Goal: Task Accomplishment & Management: Manage account settings

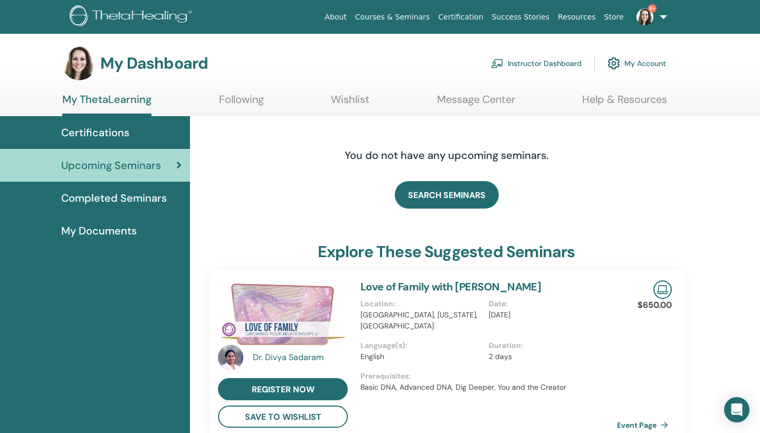
click at [548, 63] on link "Instructor Dashboard" at bounding box center [536, 63] width 91 height 23
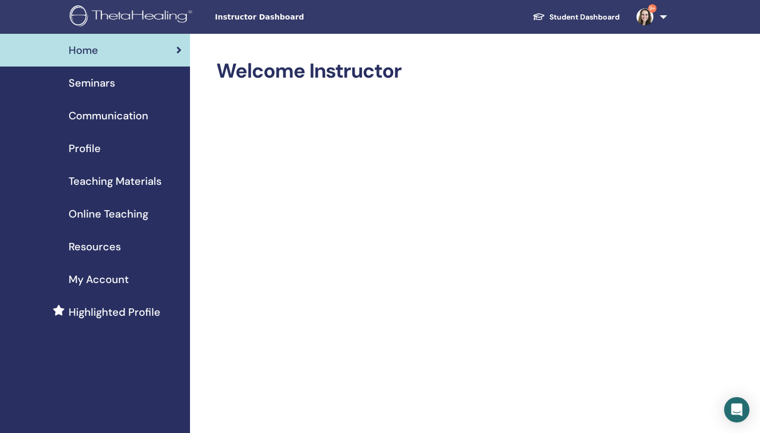
click at [109, 83] on span "Seminars" at bounding box center [92, 83] width 46 height 16
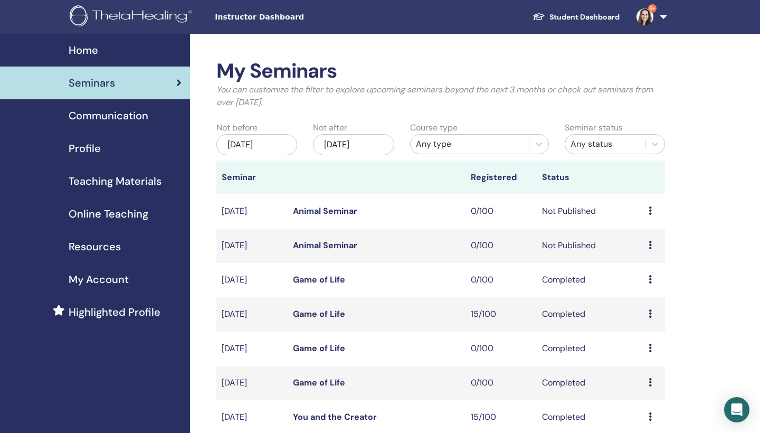
click at [648, 245] on td "Preview Edit Attendees Cancel" at bounding box center [654, 246] width 22 height 34
click at [334, 248] on link "Animal Seminar" at bounding box center [325, 245] width 64 height 11
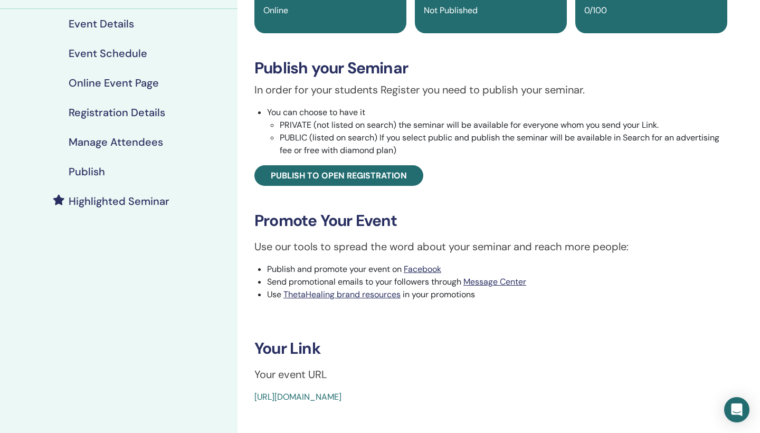
scroll to position [155, 0]
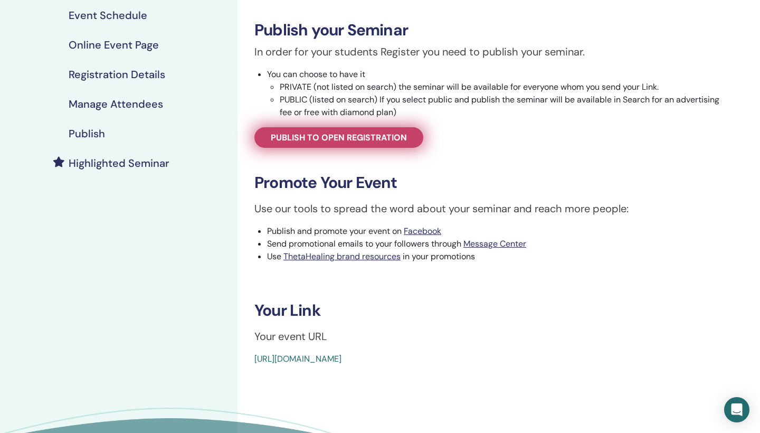
click at [387, 132] on span "Publish to open registration" at bounding box center [339, 137] width 136 height 11
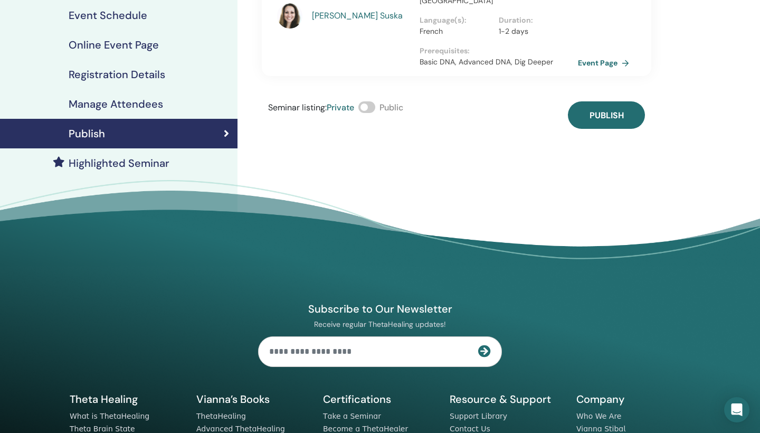
click at [374, 101] on span at bounding box center [366, 107] width 17 height 12
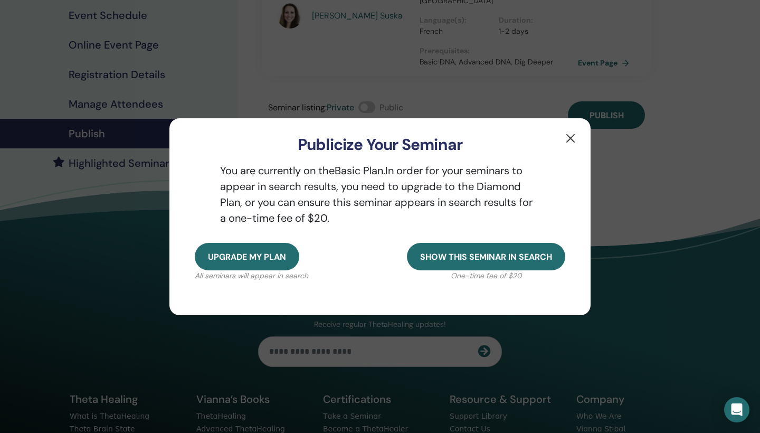
click at [572, 136] on button "button" at bounding box center [570, 138] width 17 height 17
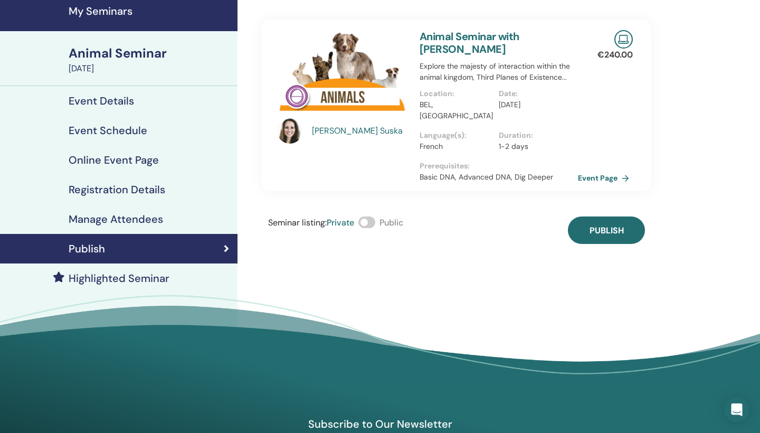
scroll to position [36, 0]
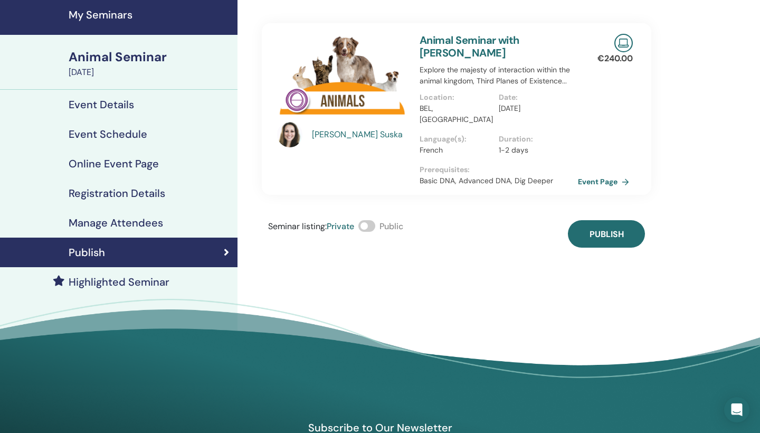
click at [373, 220] on span at bounding box center [366, 226] width 17 height 12
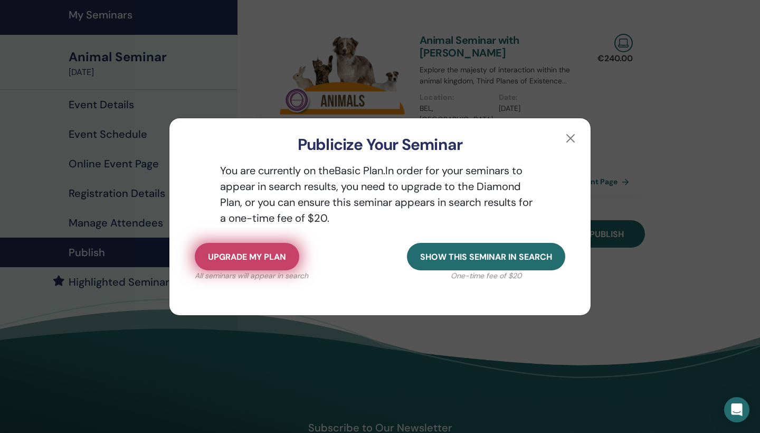
click at [269, 260] on span "Upgrade my plan" at bounding box center [247, 256] width 78 height 11
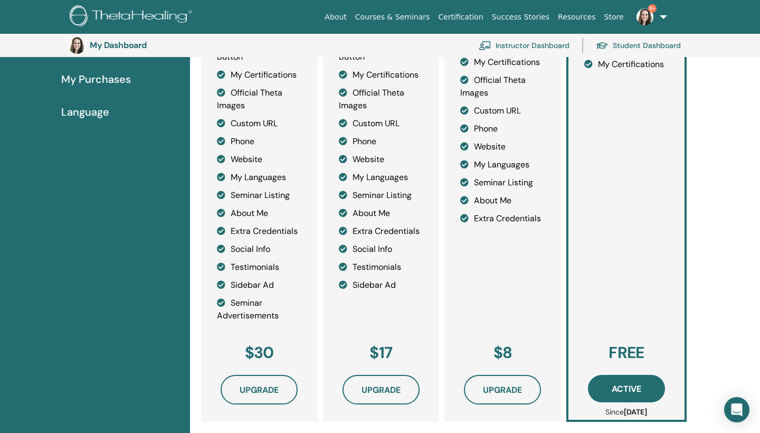
scroll to position [262, 0]
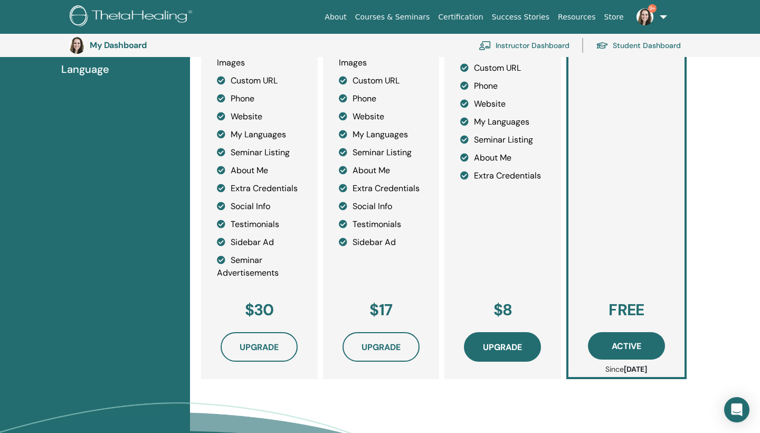
click at [496, 347] on span "Upgrade" at bounding box center [502, 346] width 39 height 11
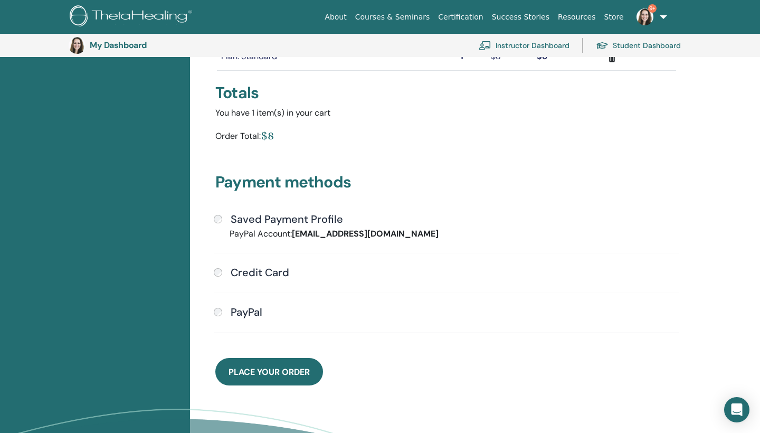
scroll to position [177, 0]
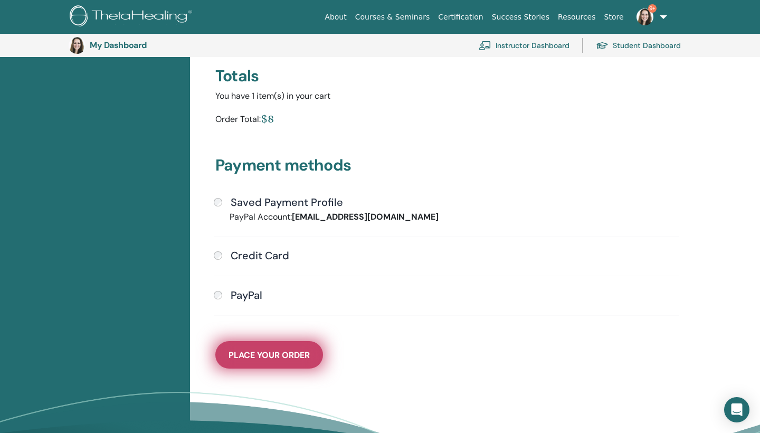
click at [257, 360] on span "Place Your Order" at bounding box center [269, 354] width 81 height 11
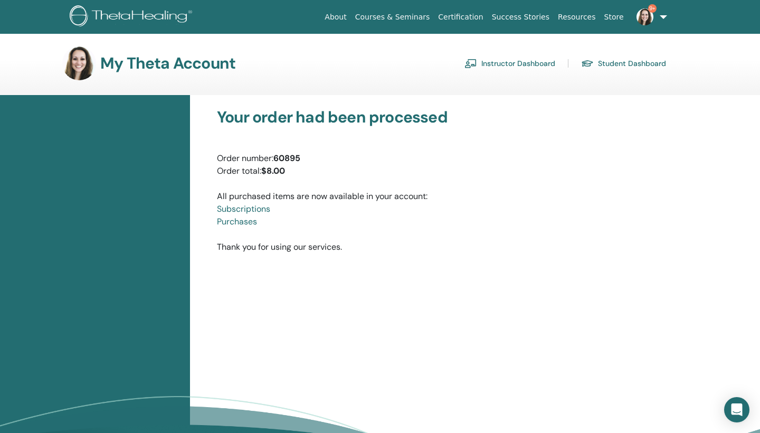
click at [524, 61] on link "Instructor Dashboard" at bounding box center [509, 63] width 91 height 17
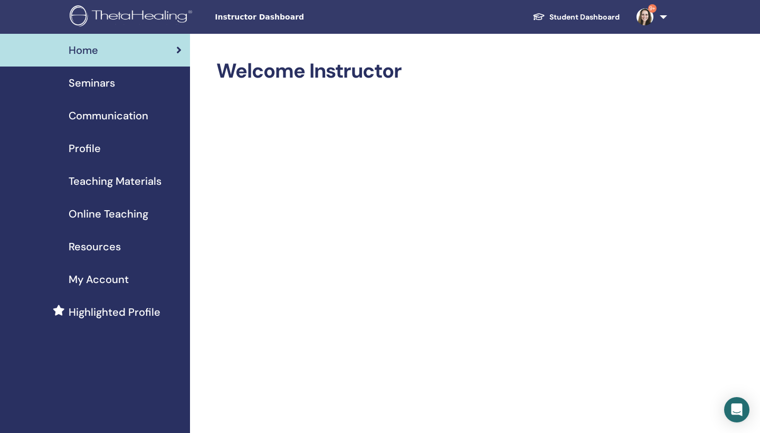
click at [107, 85] on span "Seminars" at bounding box center [92, 83] width 46 height 16
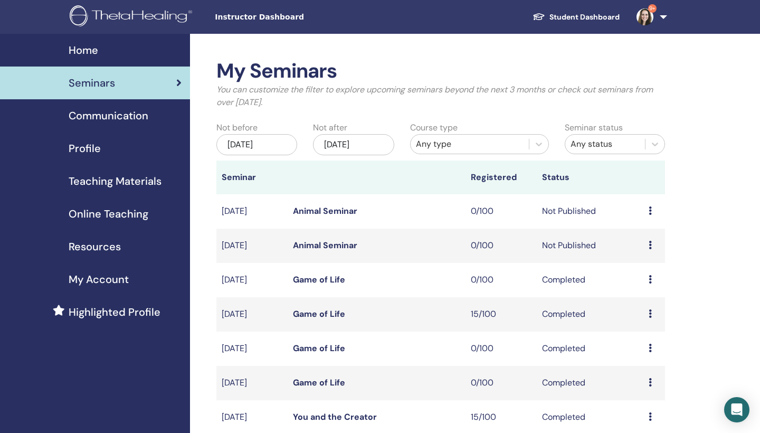
click at [343, 210] on link "Animal Seminar" at bounding box center [325, 210] width 64 height 11
click at [348, 208] on link "Animal Seminar" at bounding box center [325, 210] width 64 height 11
click at [651, 245] on icon at bounding box center [650, 245] width 3 height 8
click at [562, 268] on td "Completed" at bounding box center [590, 280] width 107 height 34
click at [331, 249] on link "Animal Seminar" at bounding box center [325, 245] width 64 height 11
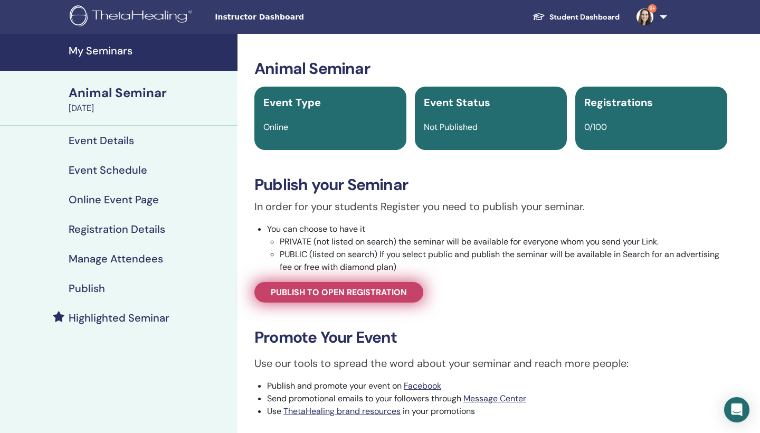
click at [379, 293] on span "Publish to open registration" at bounding box center [339, 292] width 136 height 11
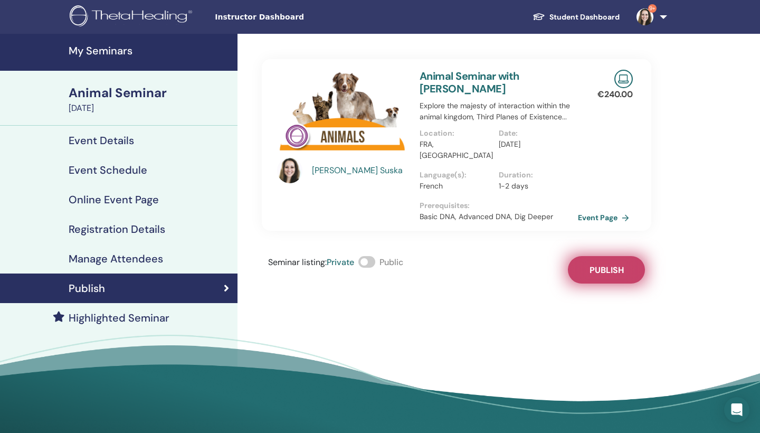
click at [596, 264] on span "Publish" at bounding box center [607, 269] width 34 height 11
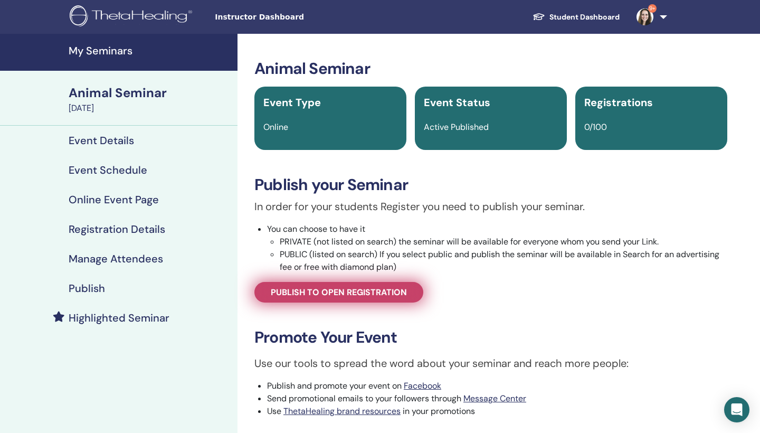
click at [379, 292] on span "Publish to open registration" at bounding box center [339, 292] width 136 height 11
click at [401, 291] on span "Publish to open registration" at bounding box center [339, 292] width 136 height 11
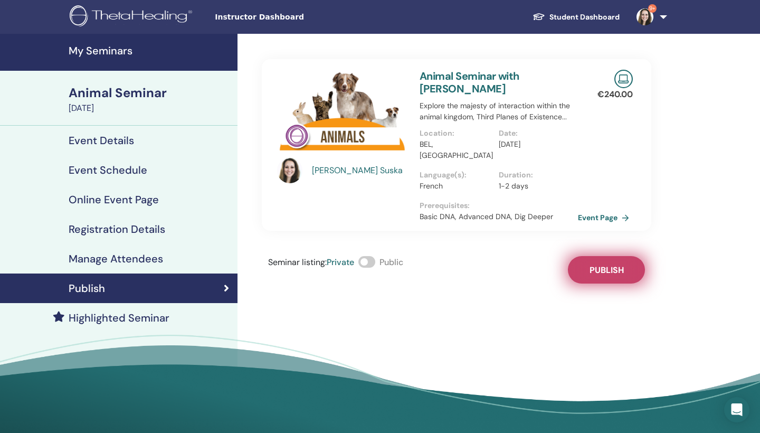
click at [620, 264] on span "Publish" at bounding box center [607, 269] width 34 height 11
click at [374, 256] on span at bounding box center [366, 262] width 17 height 12
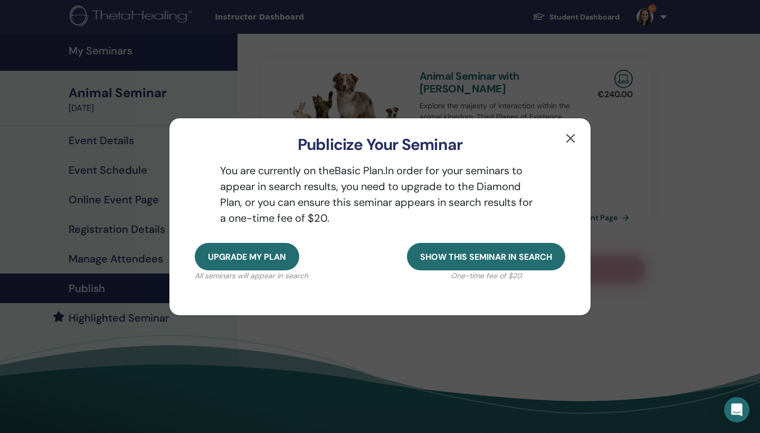
click at [571, 137] on button "button" at bounding box center [570, 138] width 17 height 17
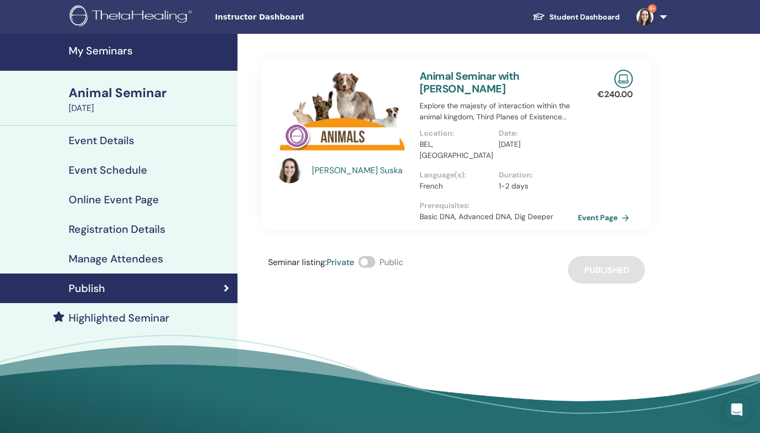
click at [373, 256] on span at bounding box center [366, 262] width 17 height 12
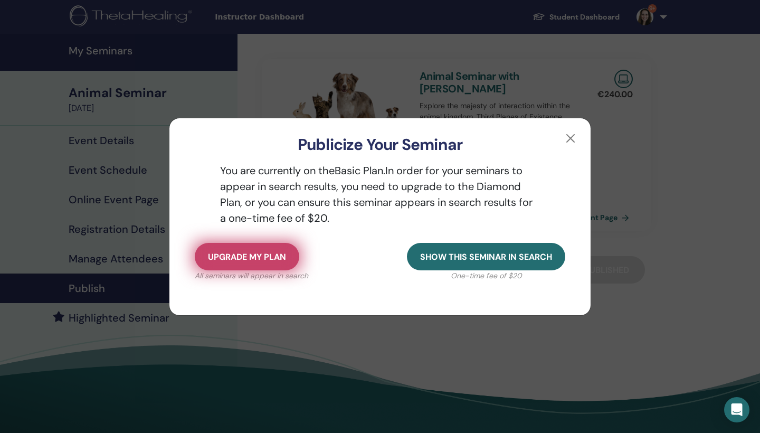
click at [274, 258] on span "Upgrade my plan" at bounding box center [247, 256] width 78 height 11
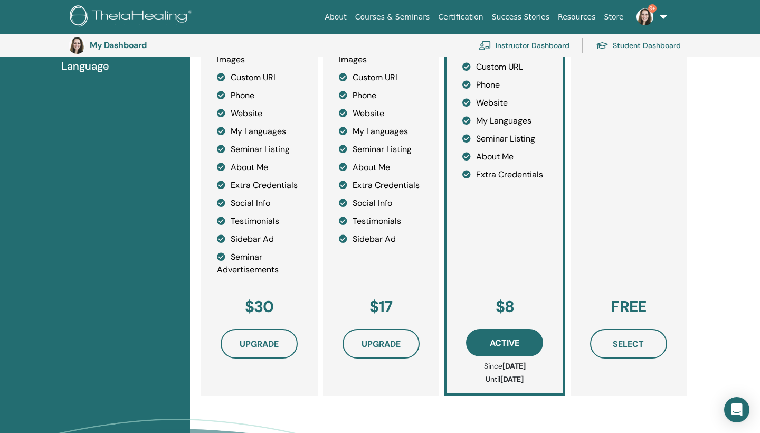
scroll to position [265, 0]
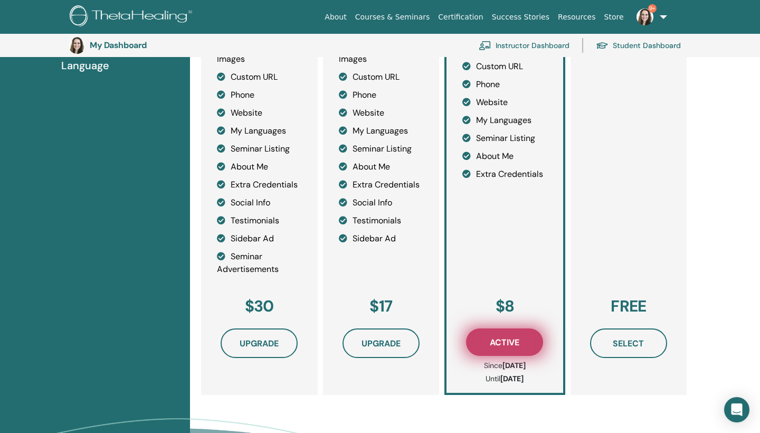
click at [521, 338] on button "Active" at bounding box center [504, 341] width 77 height 27
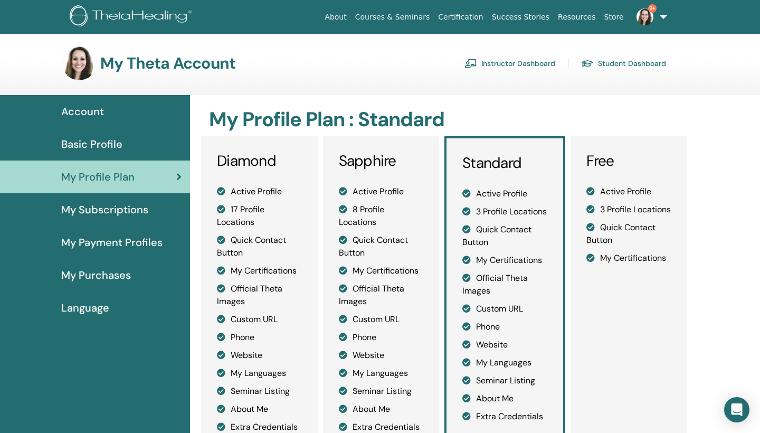
click at [527, 58] on link "Instructor Dashboard" at bounding box center [509, 63] width 91 height 17
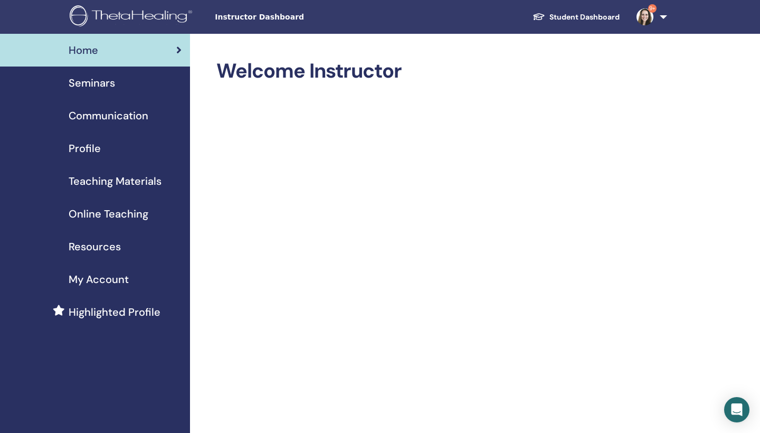
click at [101, 85] on span "Seminars" at bounding box center [92, 83] width 46 height 16
